Goal: Task Accomplishment & Management: Use online tool/utility

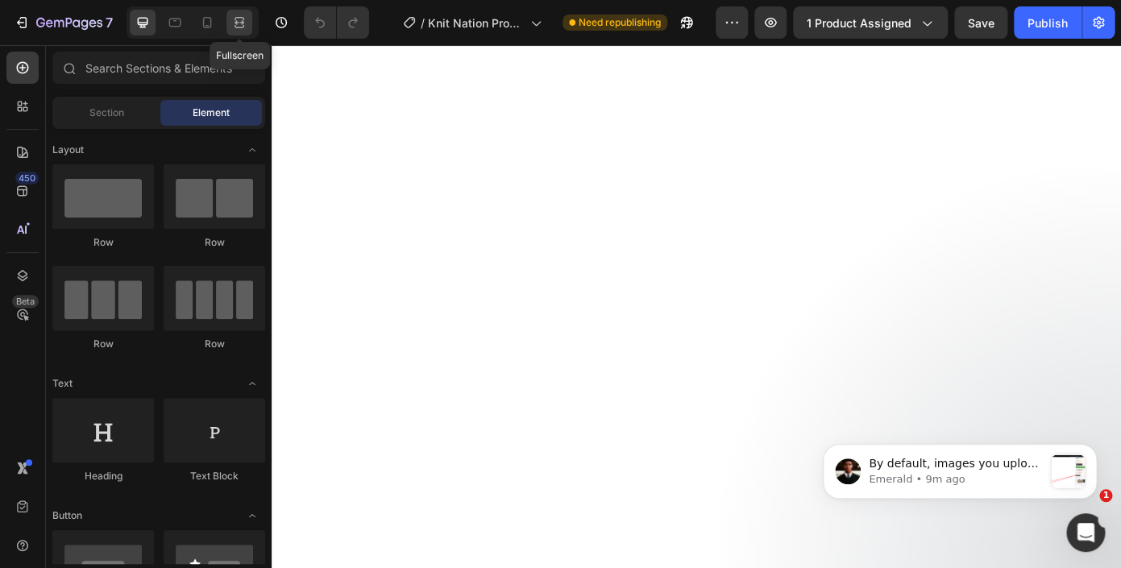
click at [245, 21] on icon at bounding box center [239, 23] width 16 height 16
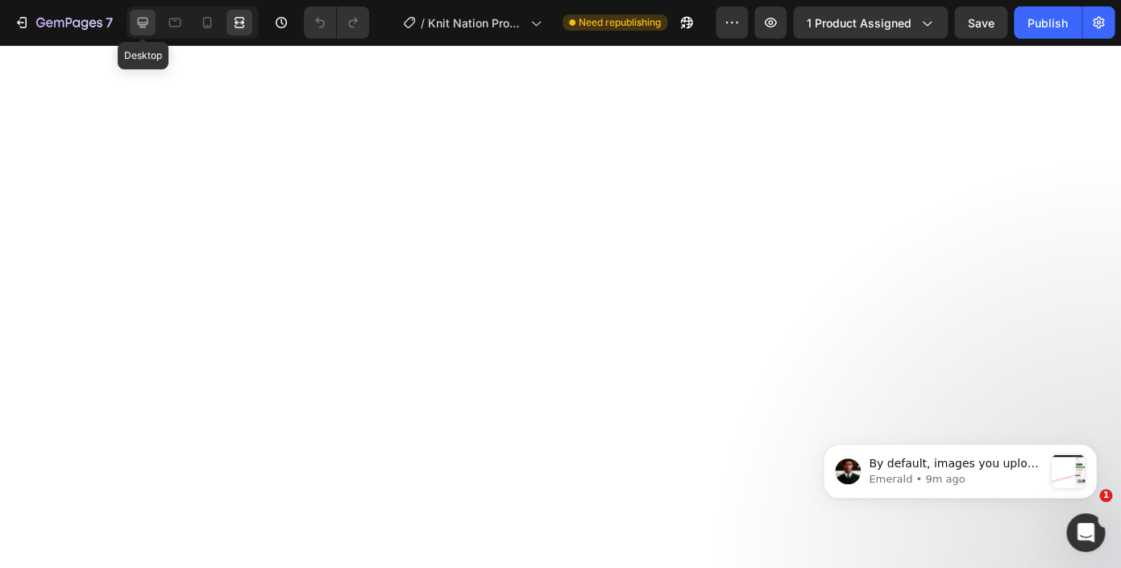
click at [142, 26] on icon at bounding box center [143, 23] width 10 height 10
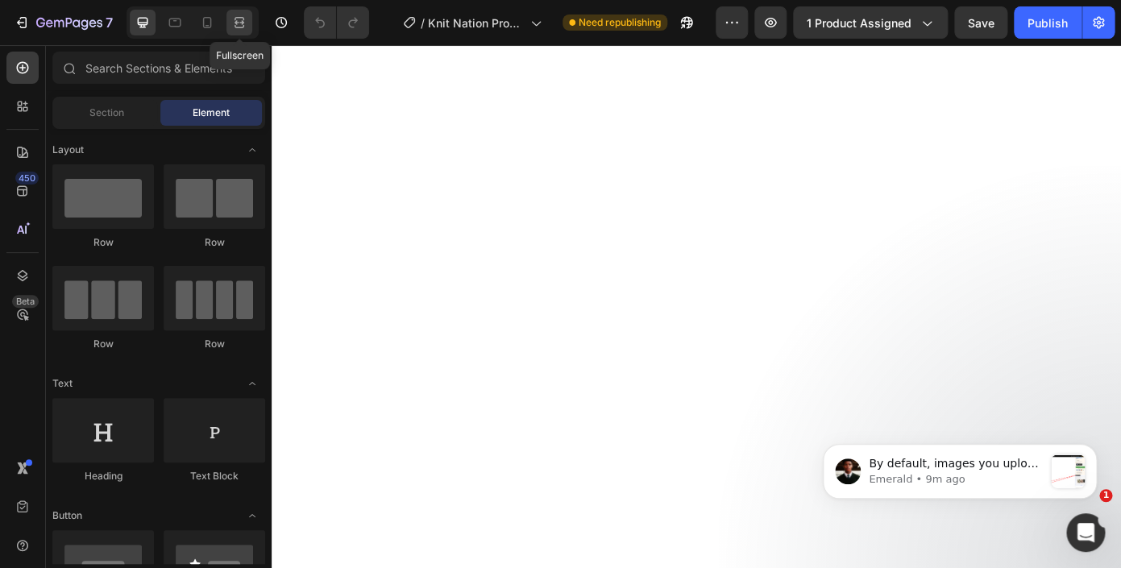
click at [237, 26] on icon at bounding box center [239, 23] width 16 height 16
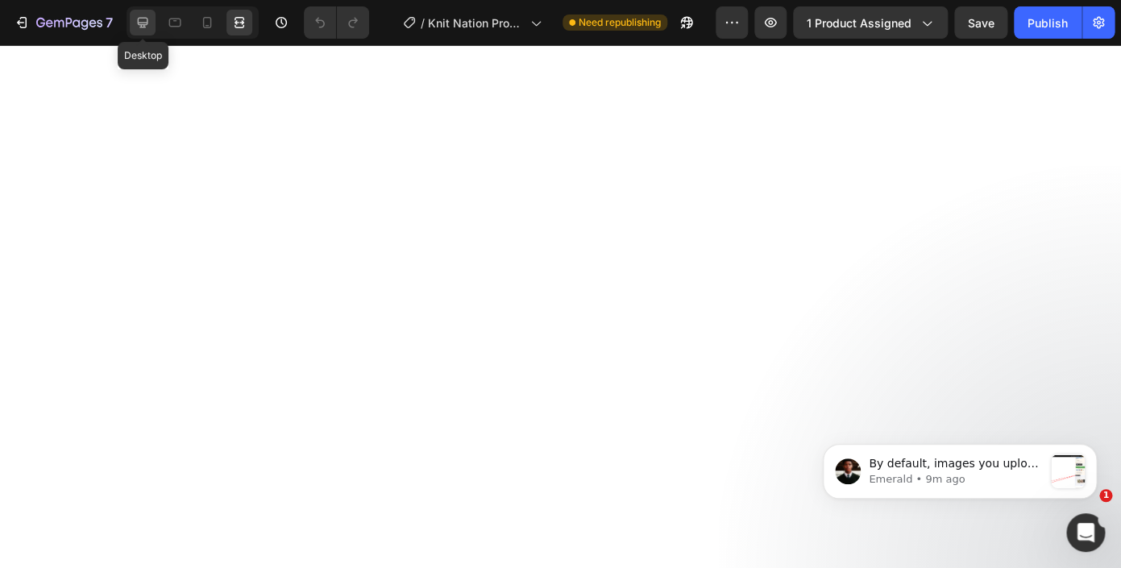
click at [143, 21] on icon at bounding box center [143, 23] width 16 height 16
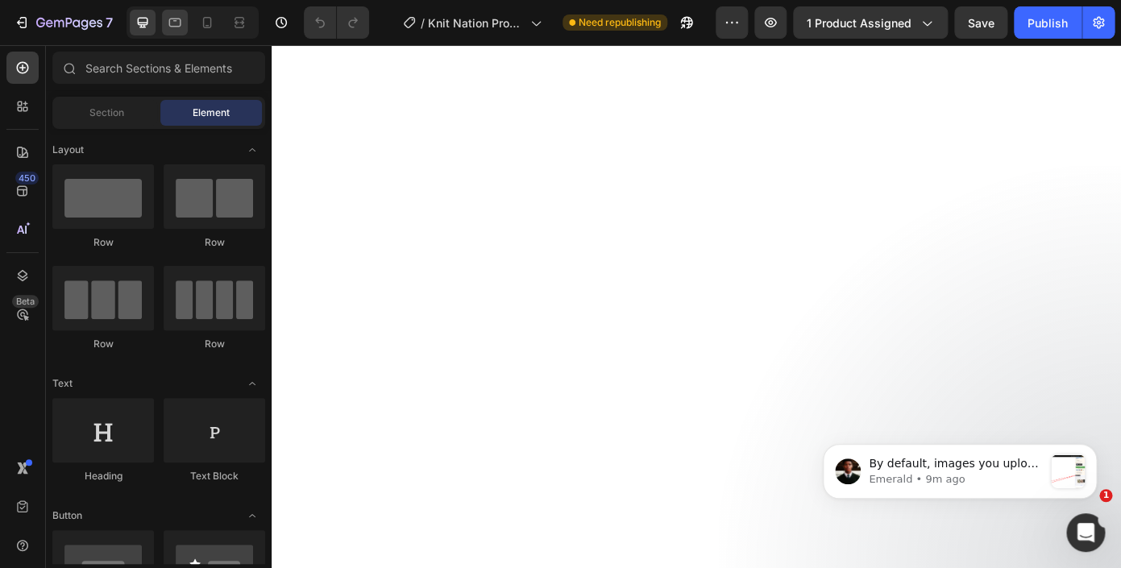
click at [169, 26] on icon at bounding box center [175, 23] width 12 height 9
click at [171, 19] on icon at bounding box center [175, 23] width 16 height 16
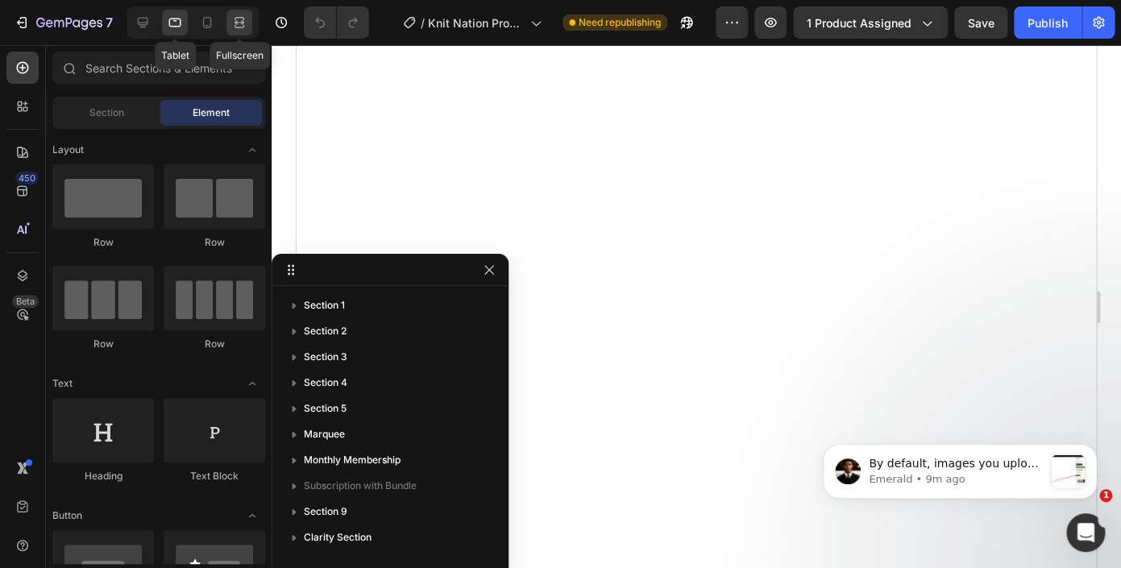
click at [245, 25] on icon at bounding box center [239, 23] width 16 height 16
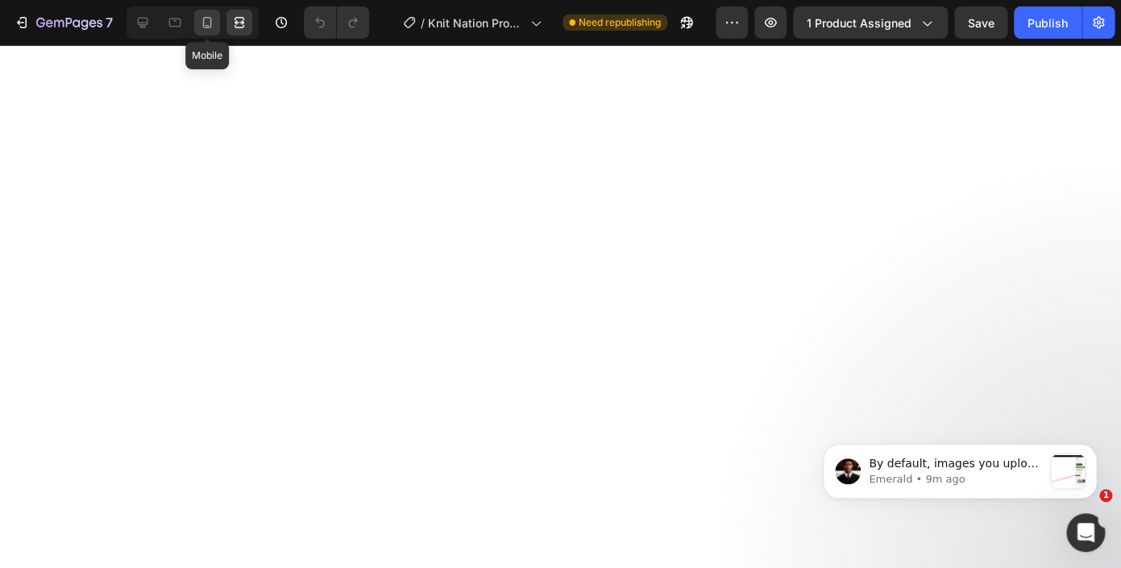
click at [212, 23] on icon at bounding box center [207, 23] width 16 height 16
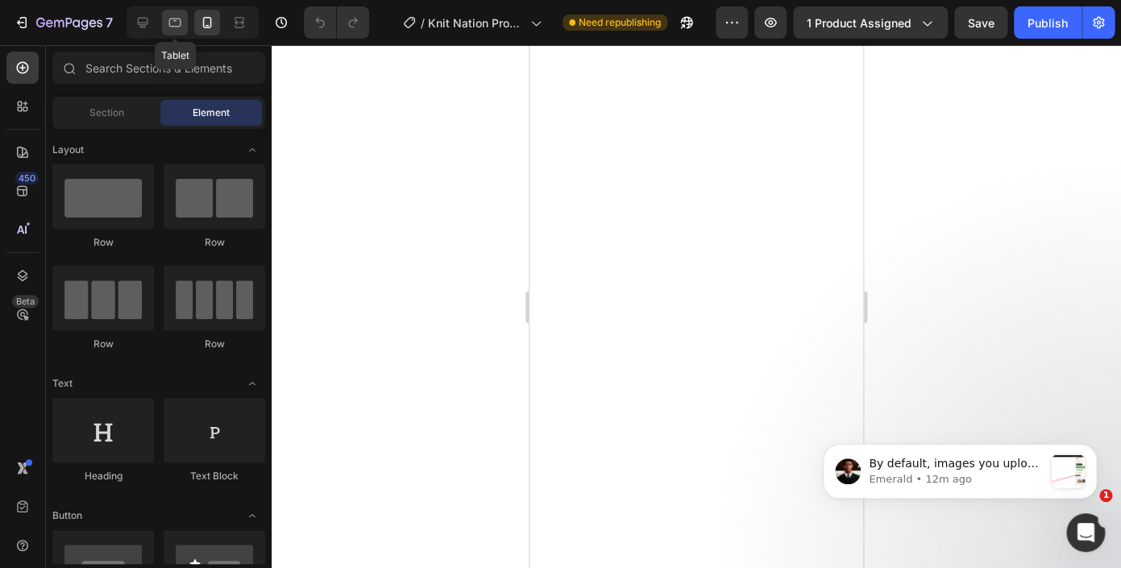
click at [176, 28] on icon at bounding box center [175, 23] width 16 height 16
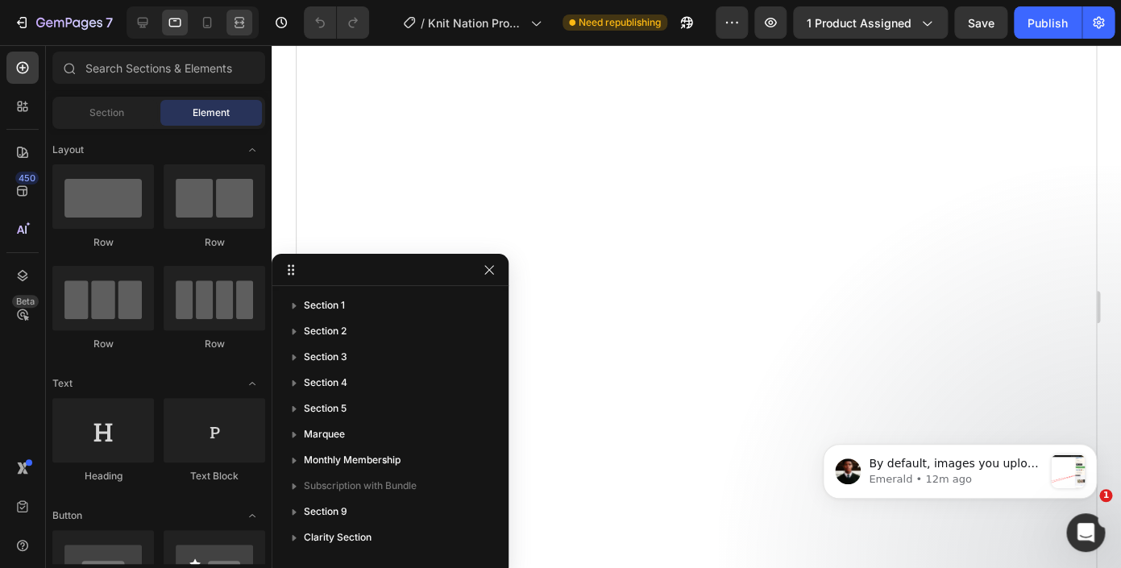
click at [240, 25] on icon at bounding box center [239, 23] width 16 height 16
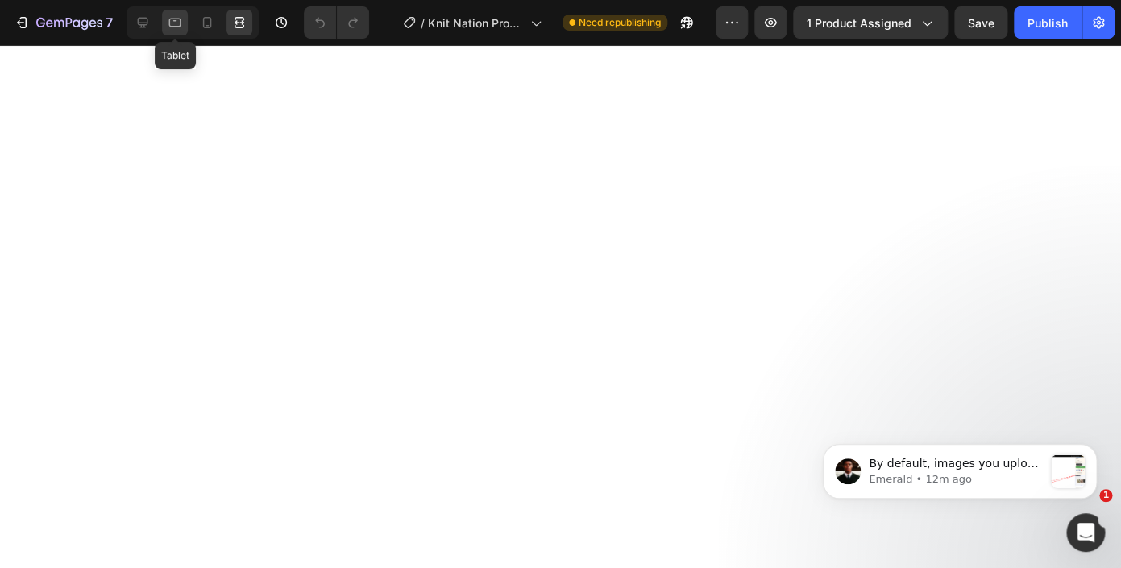
click at [179, 24] on icon at bounding box center [175, 23] width 16 height 16
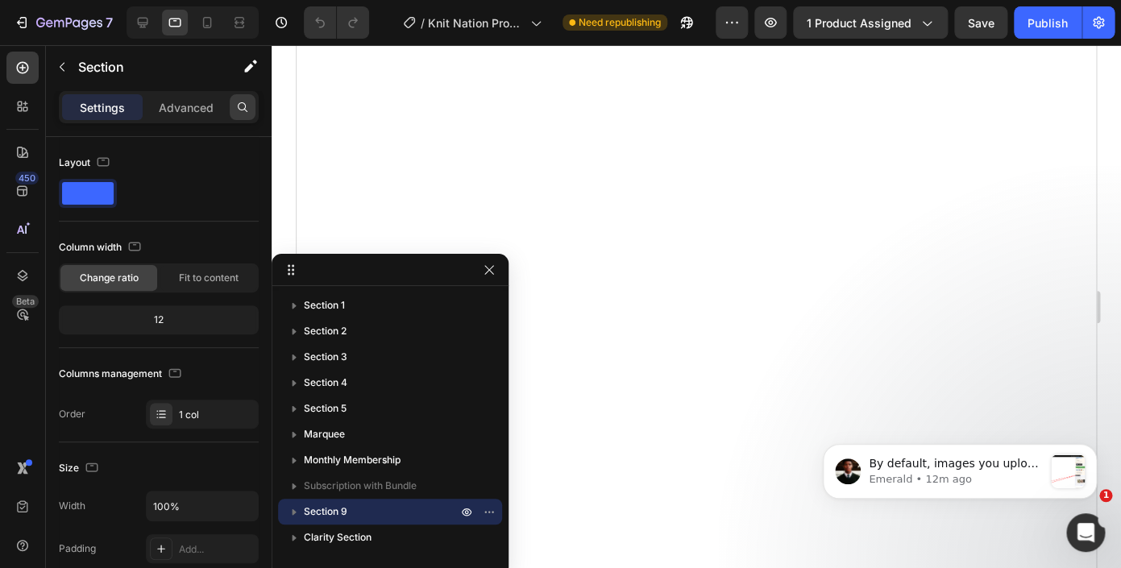
click at [486, 270] on icon "button" at bounding box center [489, 269] width 13 height 13
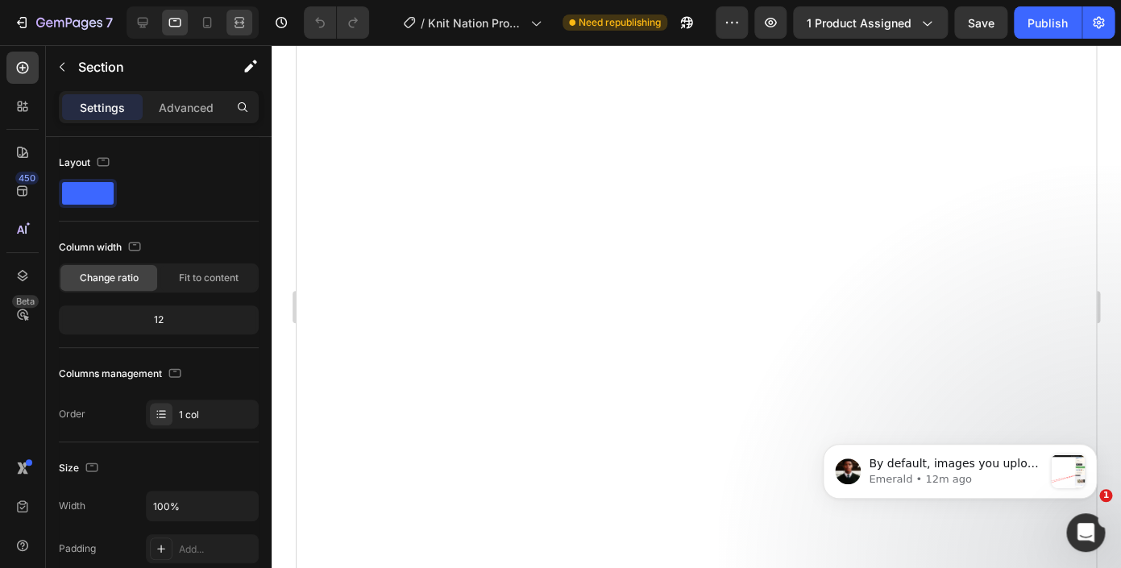
click at [240, 19] on icon at bounding box center [239, 23] width 16 height 16
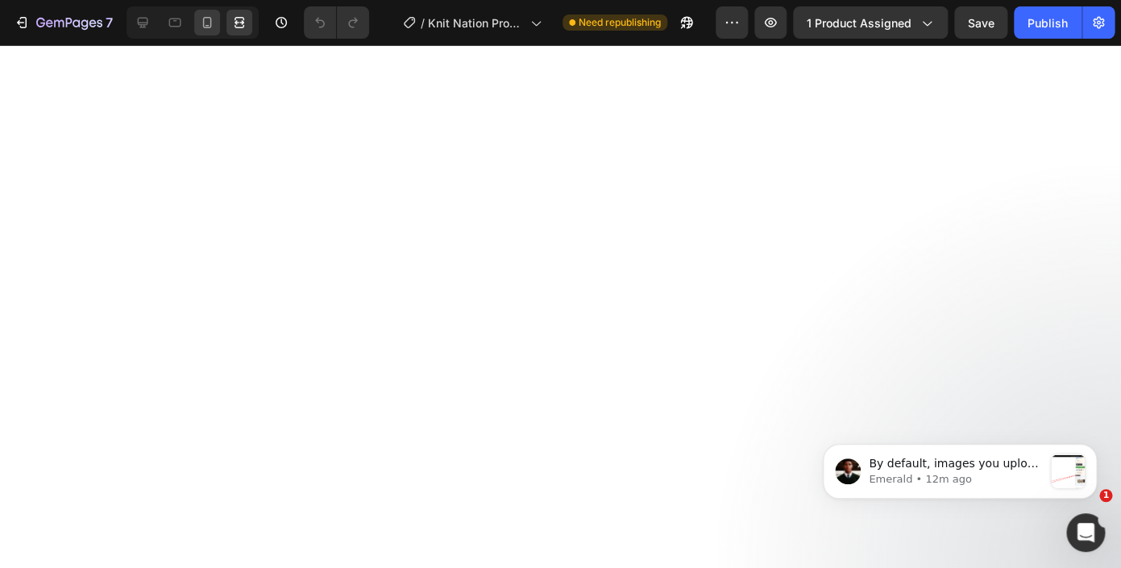
click at [214, 21] on icon at bounding box center [207, 23] width 16 height 16
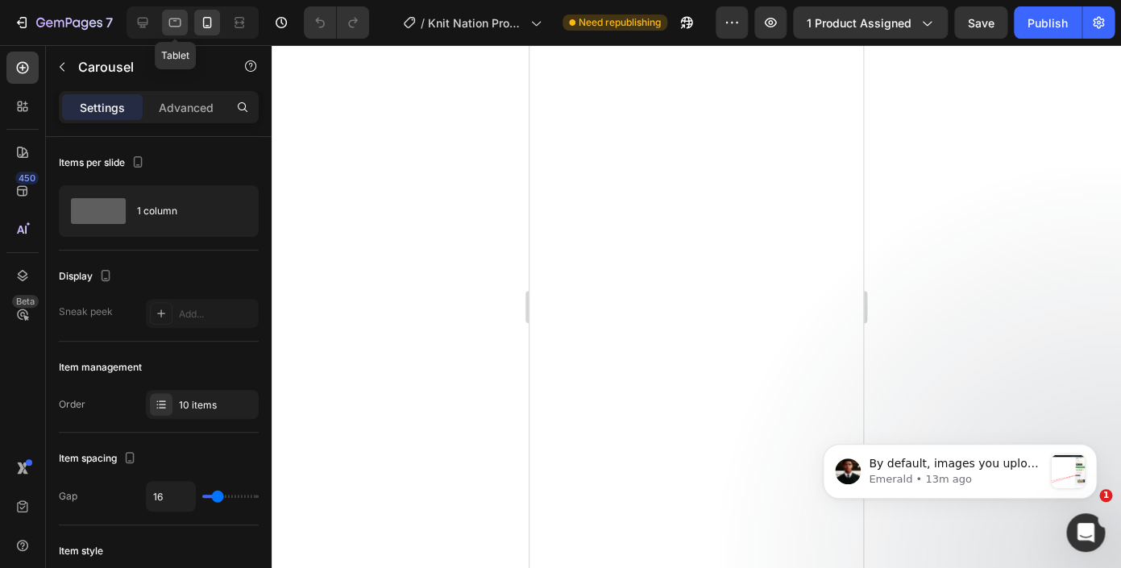
click at [172, 23] on icon at bounding box center [175, 23] width 16 height 16
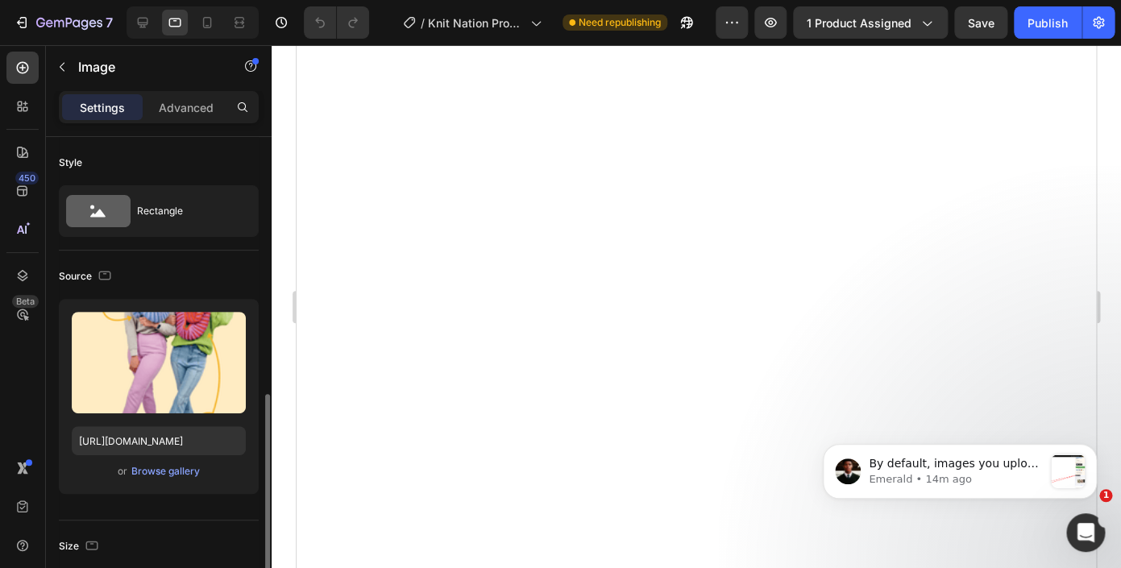
scroll to position [183, 0]
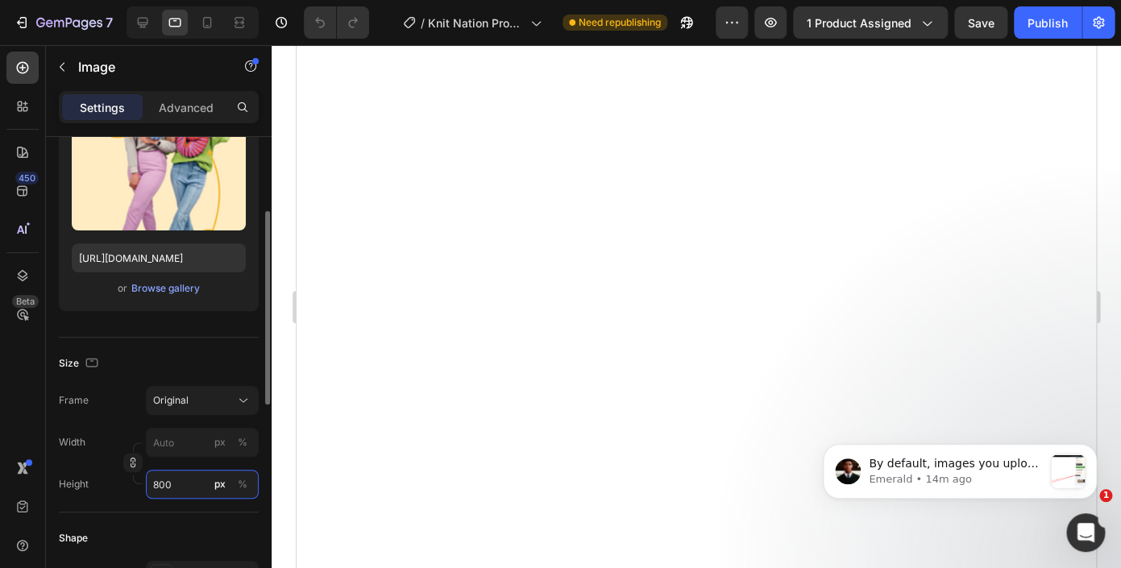
click at [180, 483] on input "800" at bounding box center [202, 484] width 113 height 29
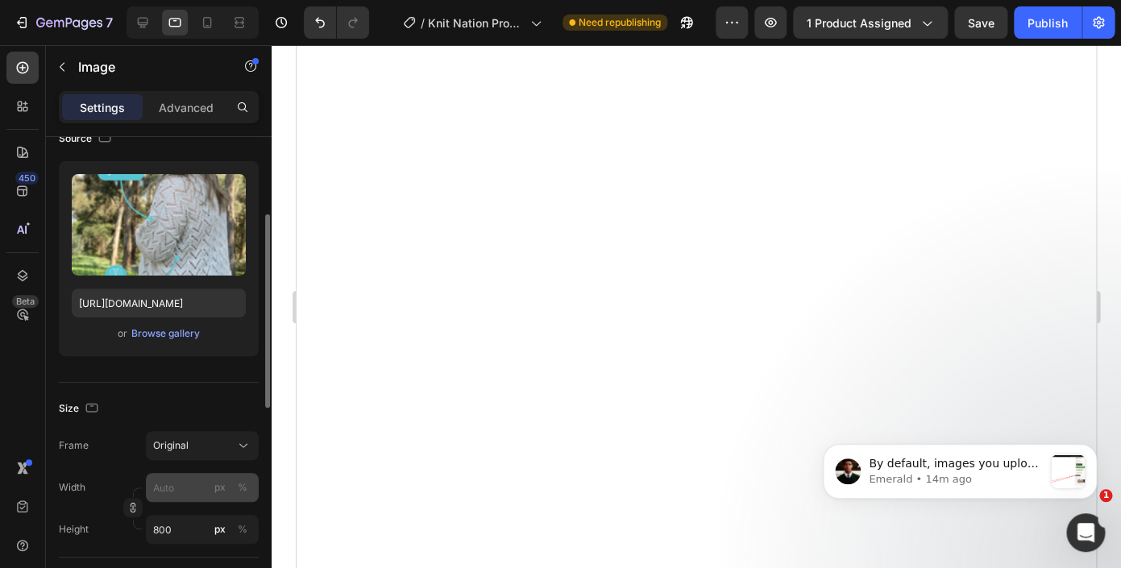
scroll to position [168, 0]
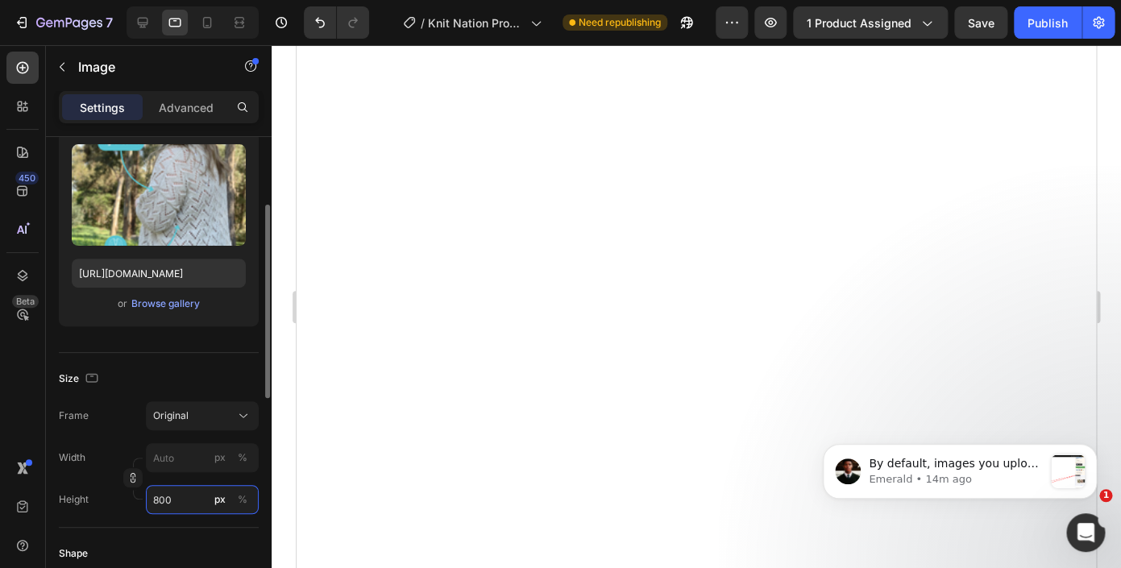
click at [177, 496] on input "800" at bounding box center [202, 499] width 113 height 29
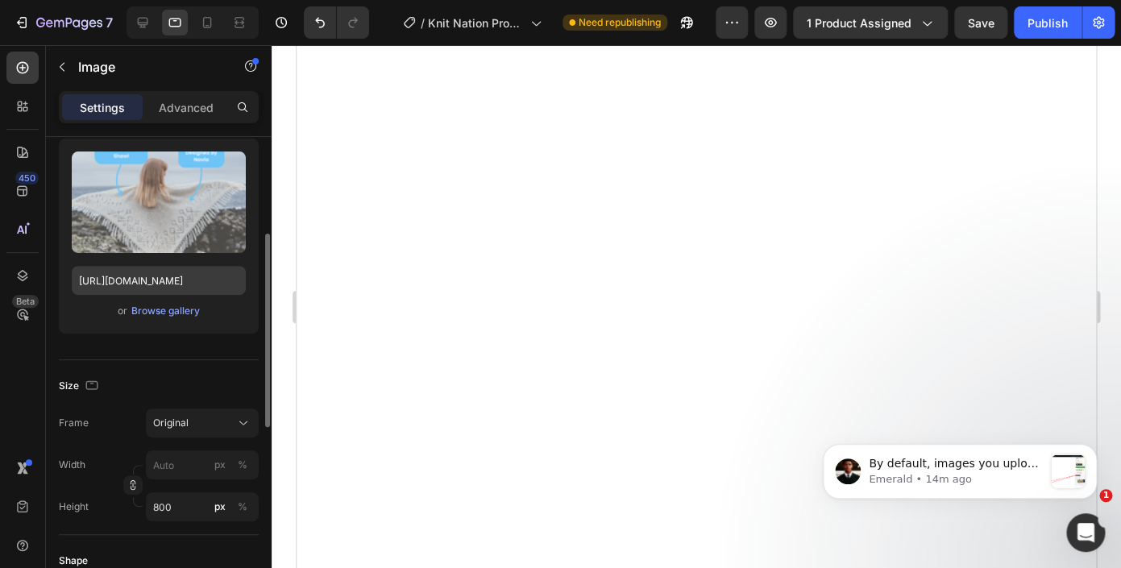
scroll to position [197, 0]
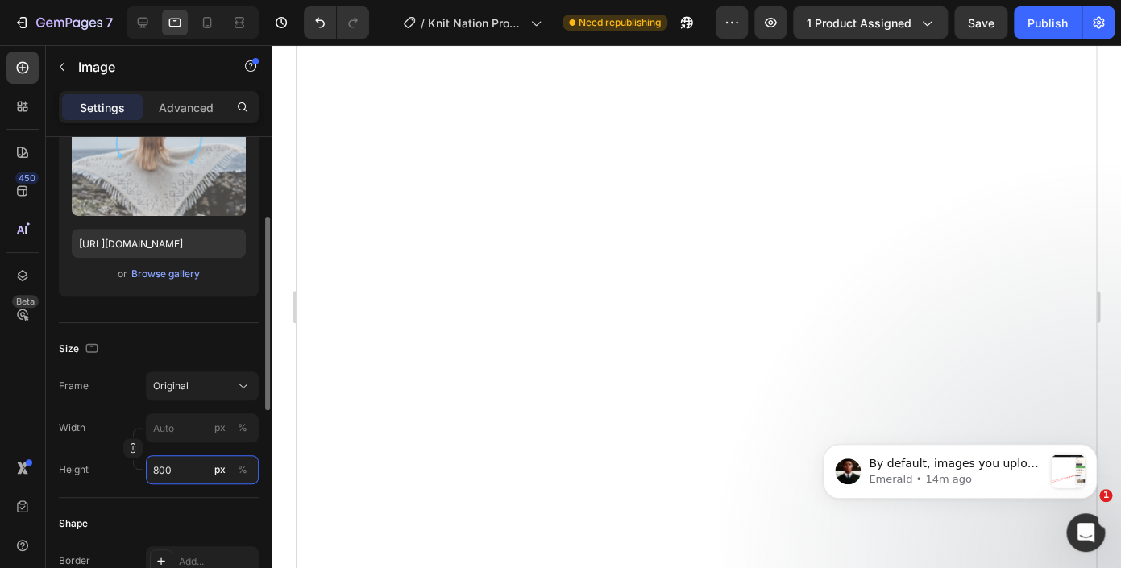
click at [159, 468] on input "800" at bounding box center [202, 469] width 113 height 29
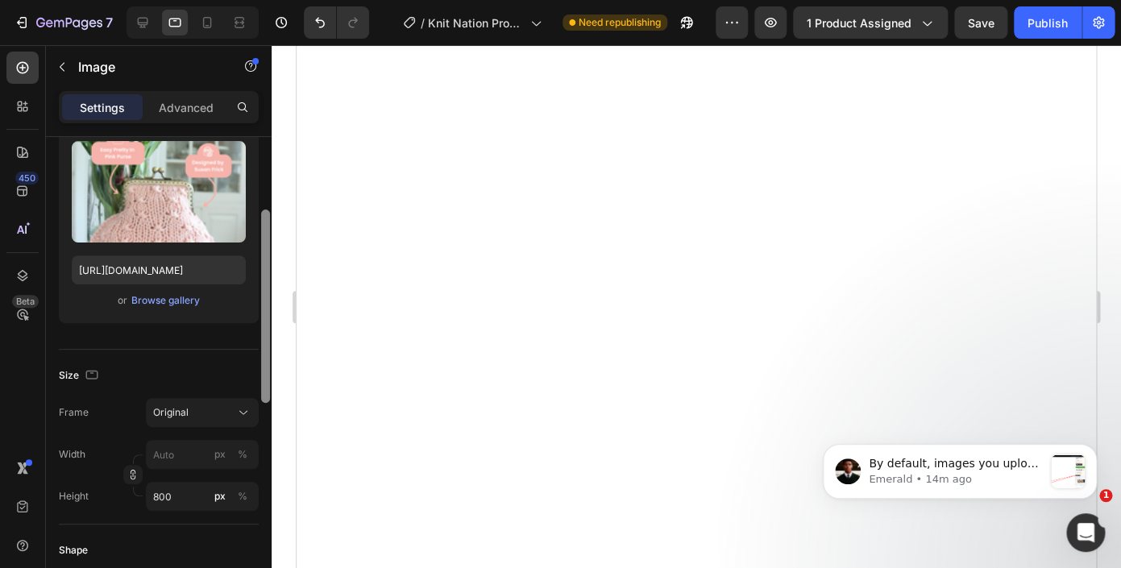
scroll to position [190, 0]
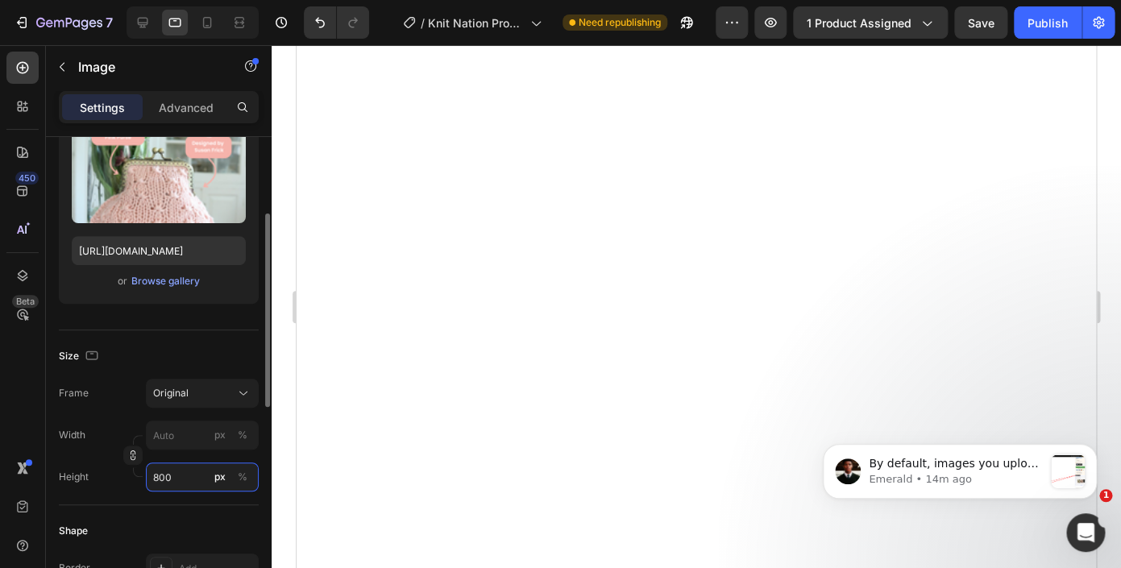
click at [177, 473] on input "800" at bounding box center [202, 476] width 113 height 29
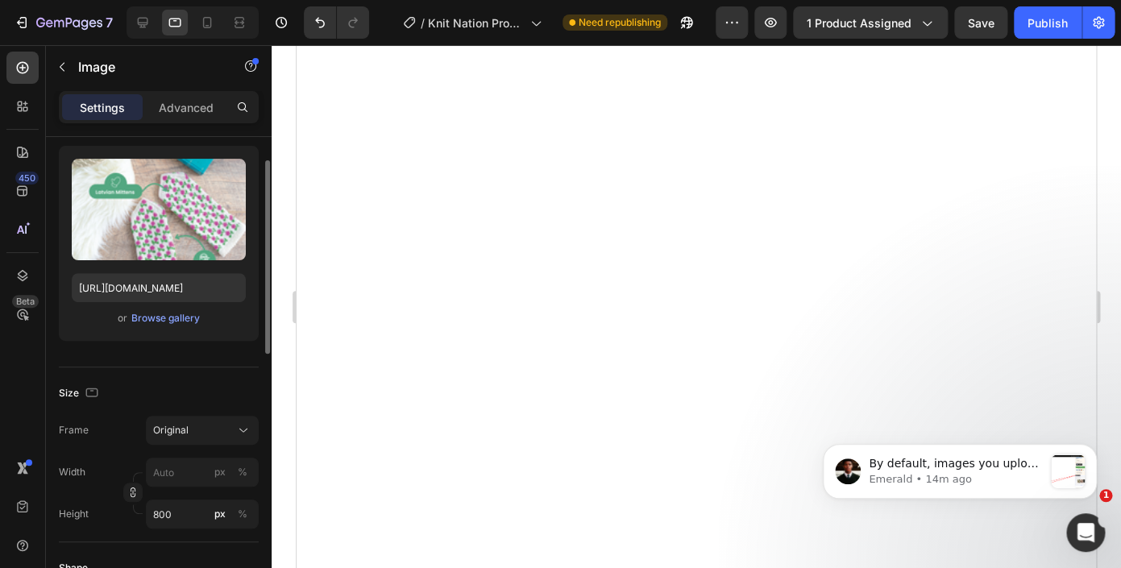
scroll to position [210, 0]
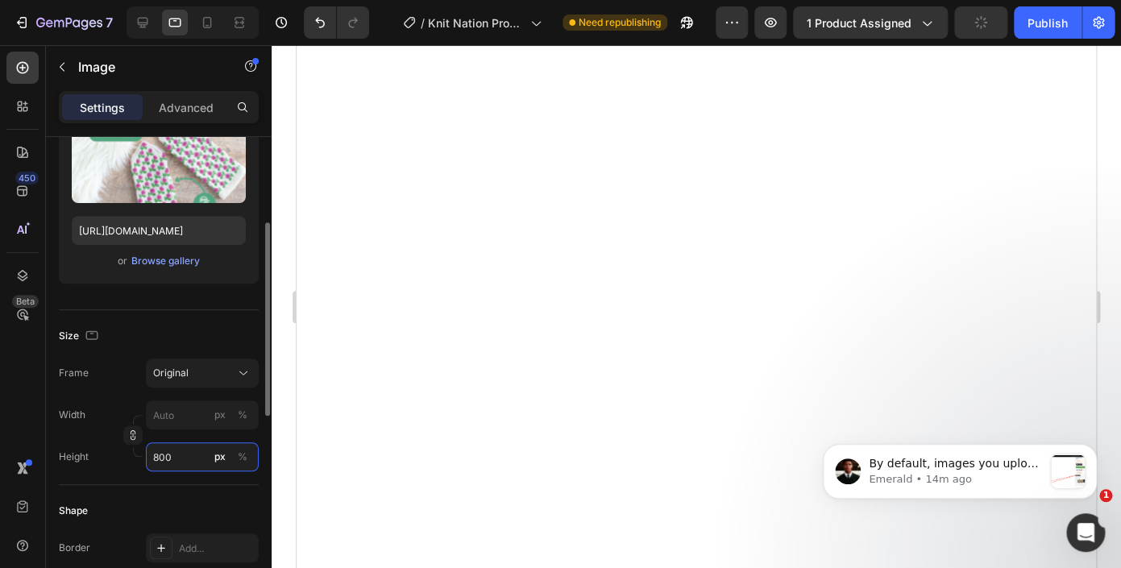
click at [172, 457] on input "800" at bounding box center [202, 456] width 113 height 29
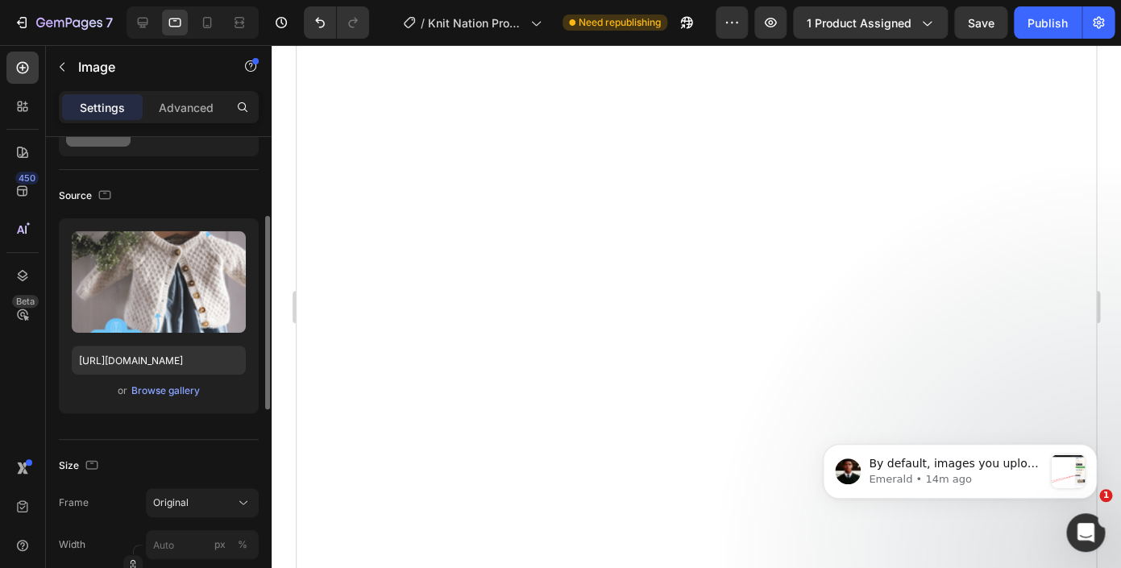
scroll to position [114, 0]
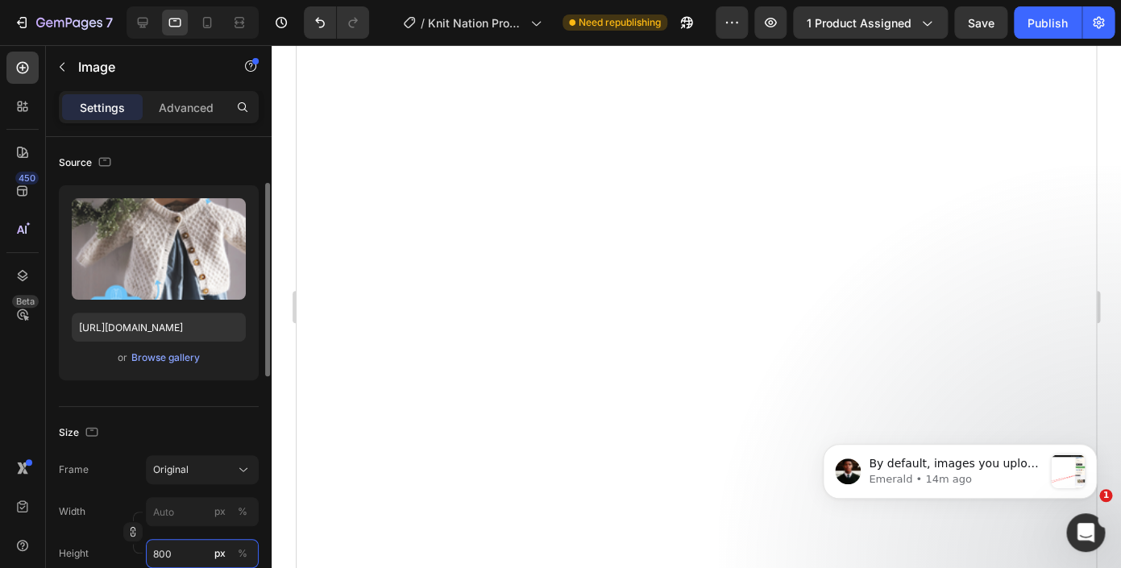
click at [170, 549] on input "800" at bounding box center [202, 553] width 113 height 29
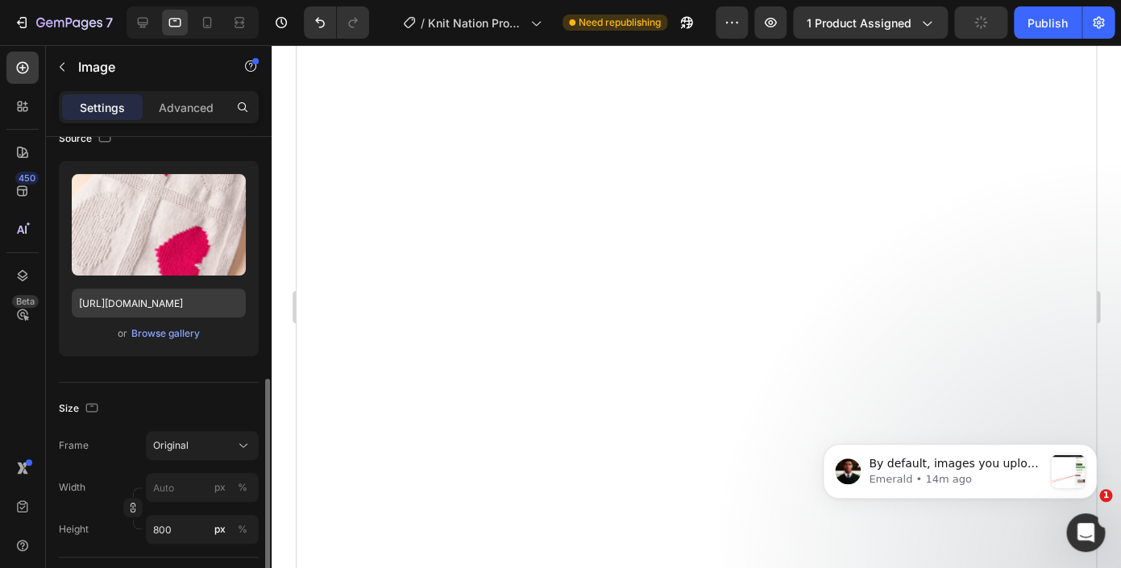
scroll to position [319, 0]
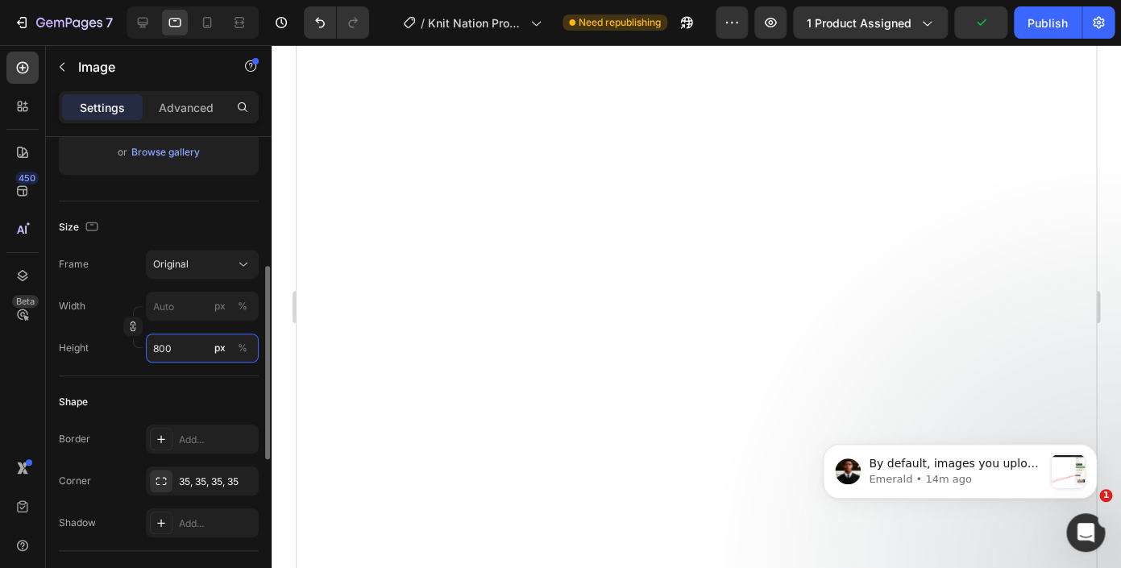
click at [173, 357] on input "800" at bounding box center [202, 348] width 113 height 29
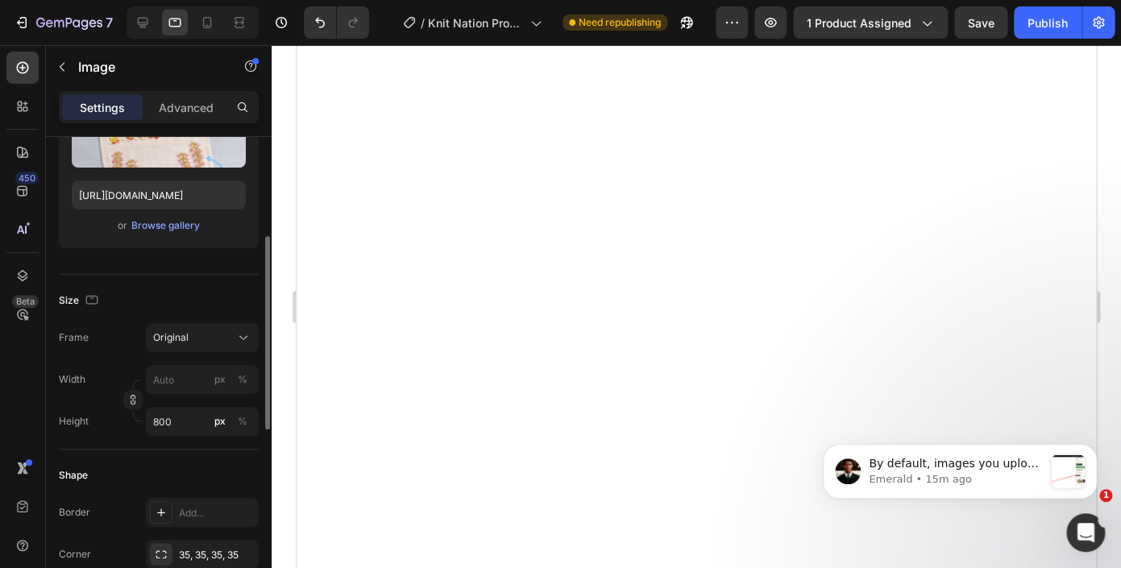
scroll to position [283, 0]
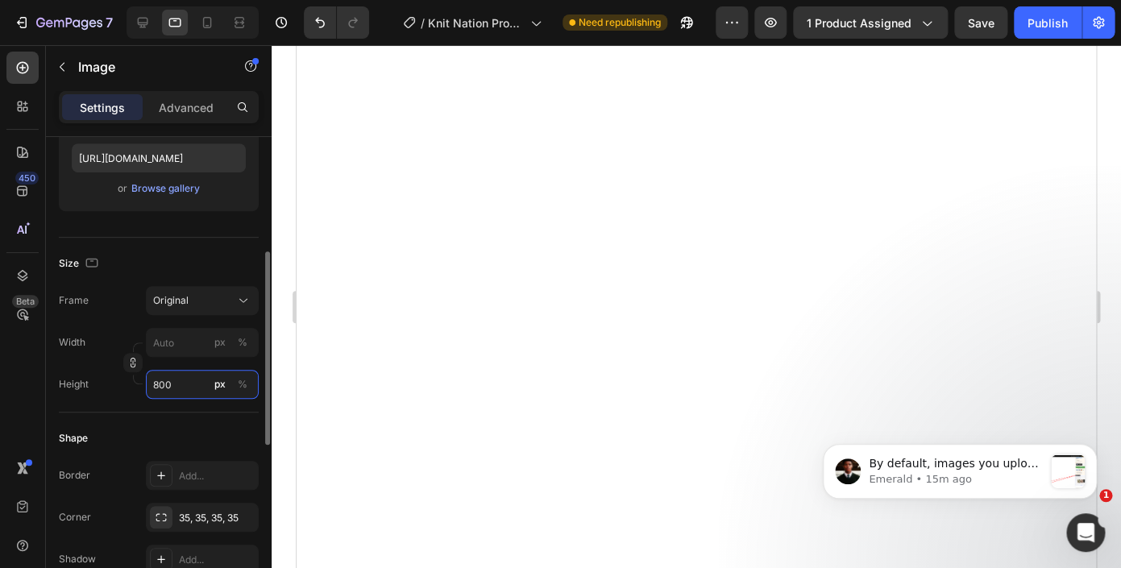
click at [176, 376] on input "800" at bounding box center [202, 384] width 113 height 29
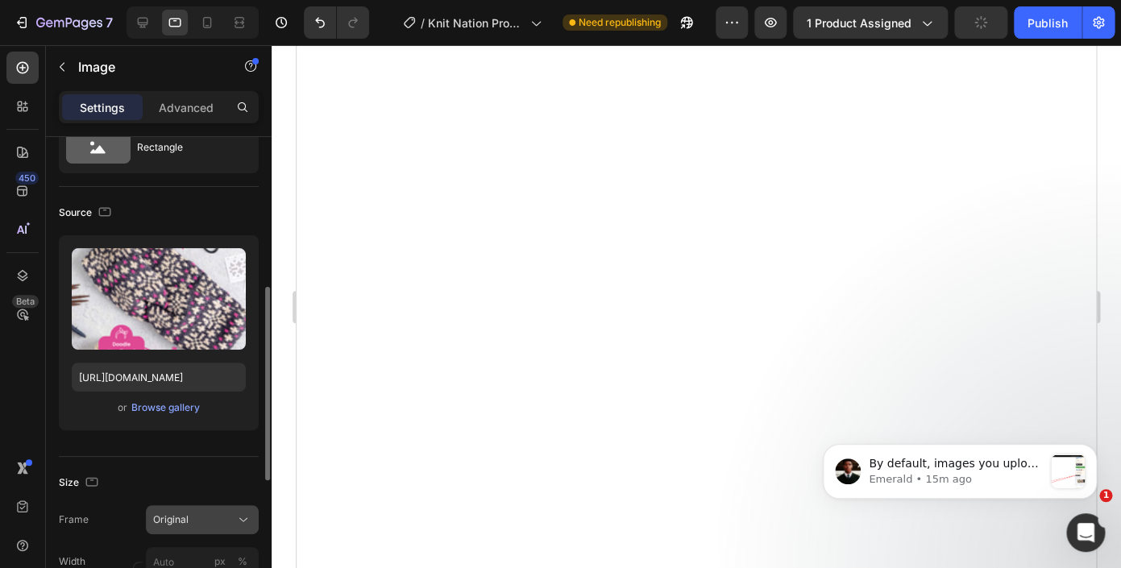
scroll to position [152, 0]
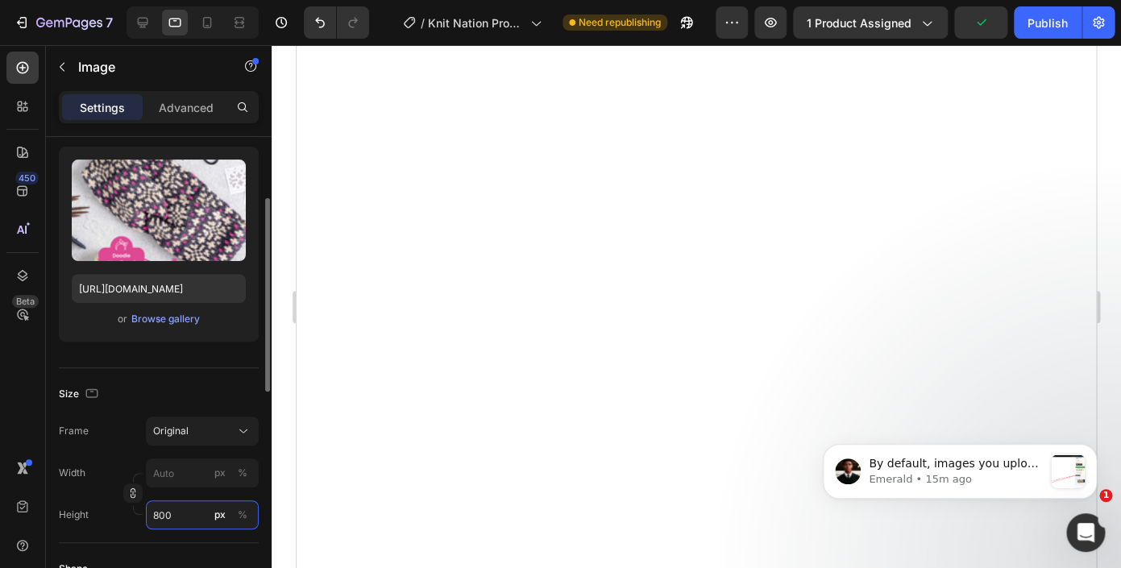
click at [163, 523] on input "800" at bounding box center [202, 514] width 113 height 29
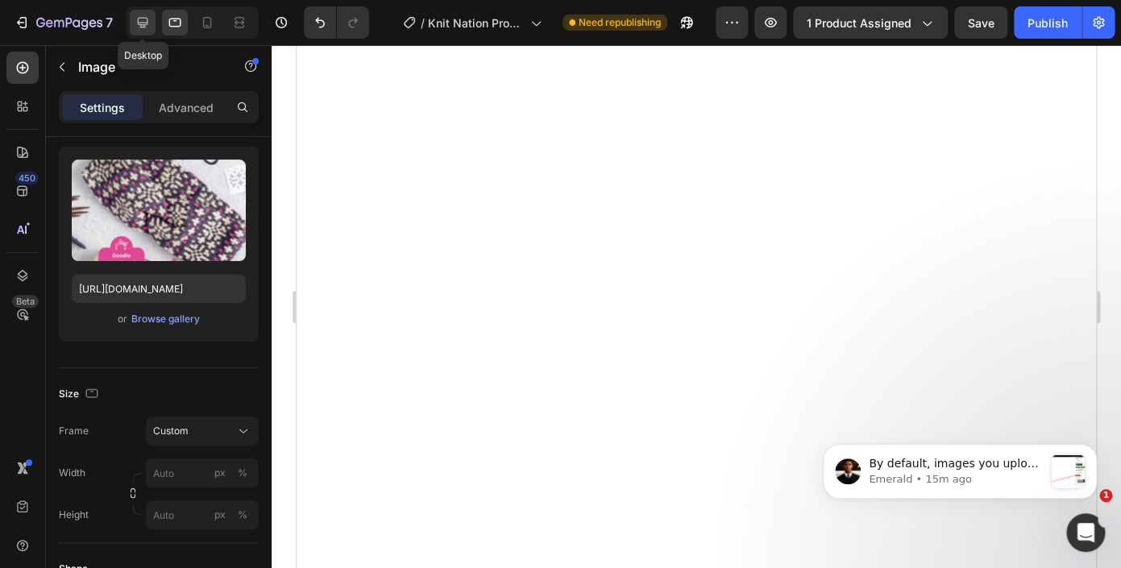
click at [143, 21] on icon at bounding box center [143, 23] width 16 height 16
type input "100"
click at [209, 17] on icon at bounding box center [207, 23] width 16 height 16
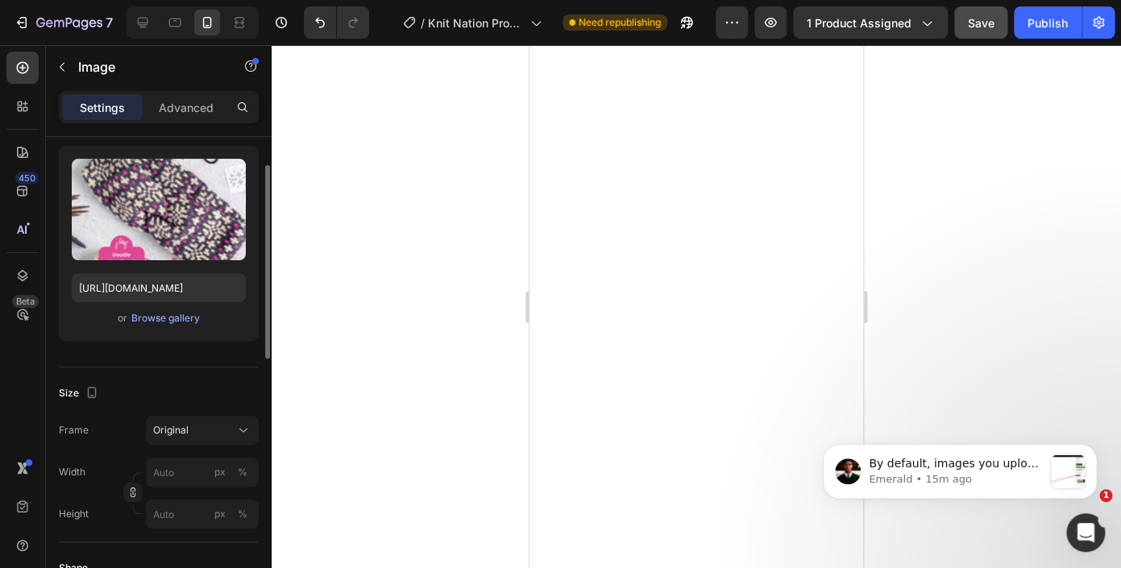
scroll to position [129, 0]
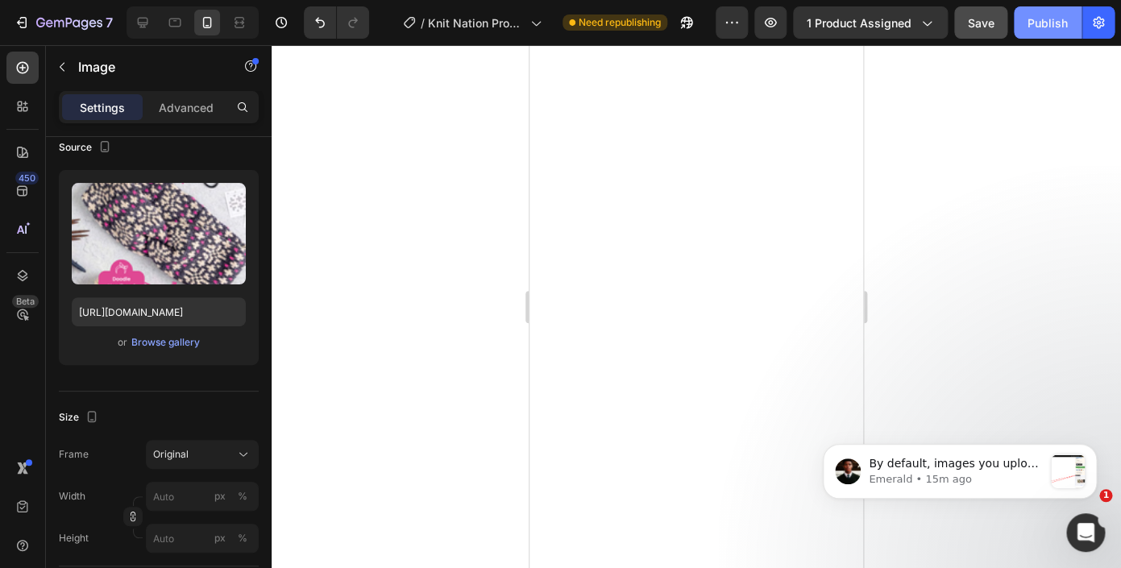
click at [1035, 39] on button "Publish" at bounding box center [1048, 22] width 68 height 32
click at [675, 25] on button "button" at bounding box center [686, 22] width 32 height 32
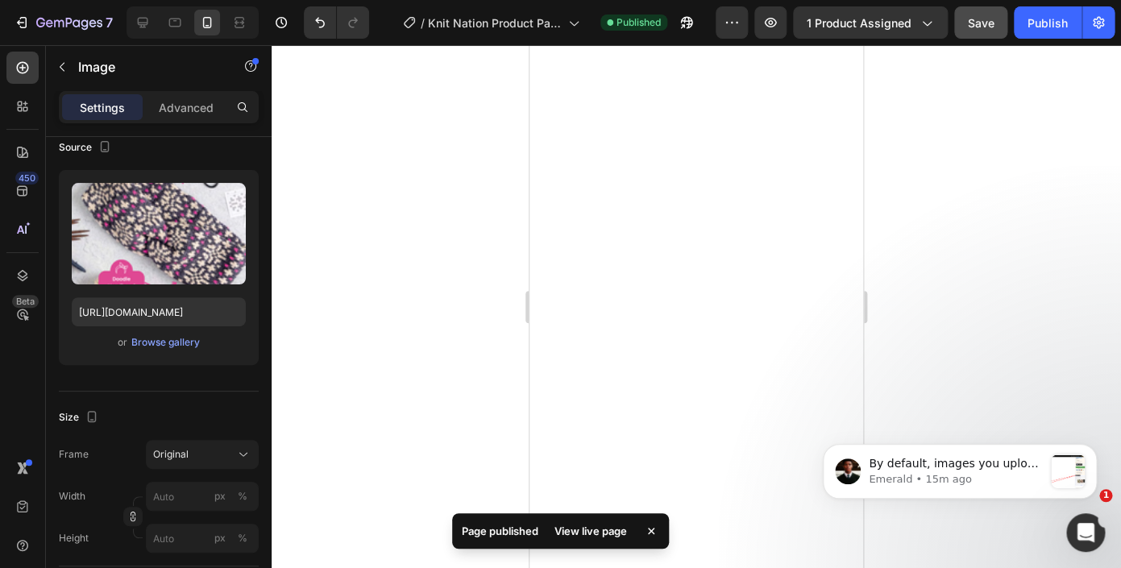
click at [657, 533] on icon at bounding box center [651, 531] width 16 height 16
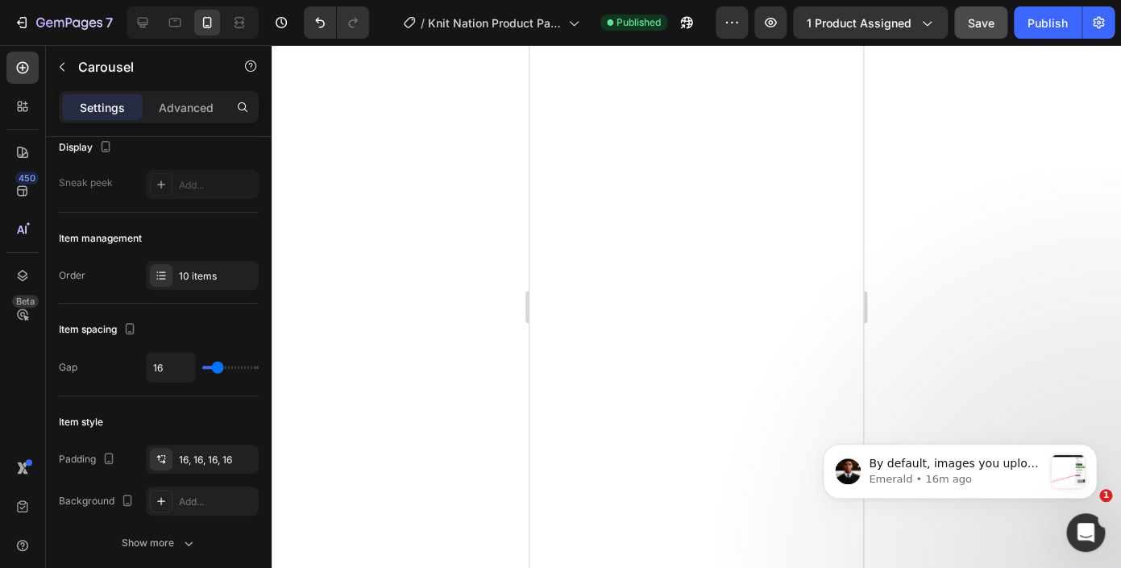
scroll to position [0, 0]
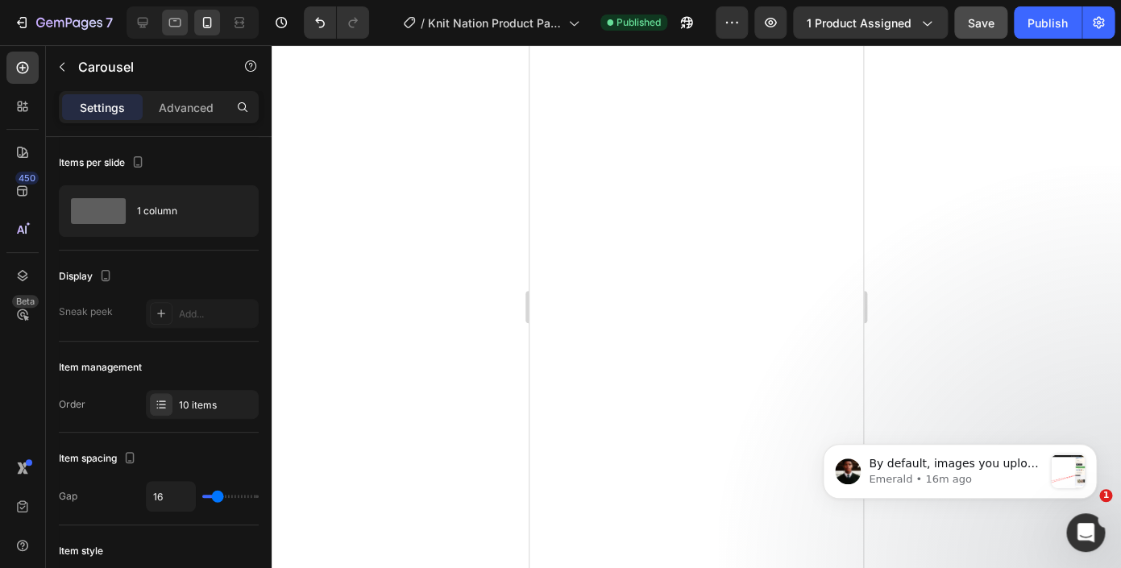
click at [172, 27] on icon at bounding box center [175, 23] width 12 height 9
click at [143, 27] on icon at bounding box center [143, 23] width 10 height 10
type input "1200"
